Goal: Task Accomplishment & Management: Use online tool/utility

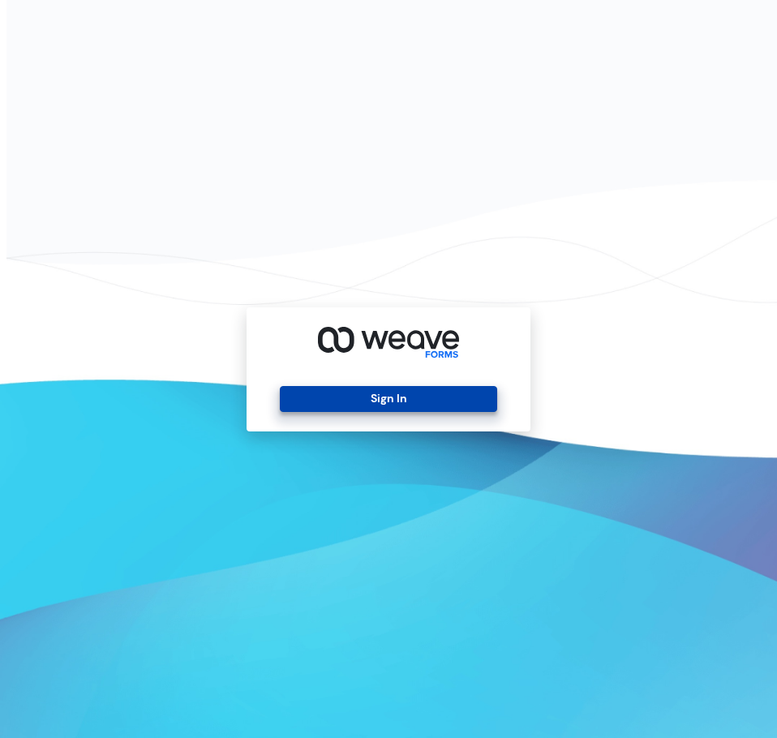
click at [311, 406] on button "Sign In" at bounding box center [388, 399] width 217 height 26
